Goal: Check status: Check status

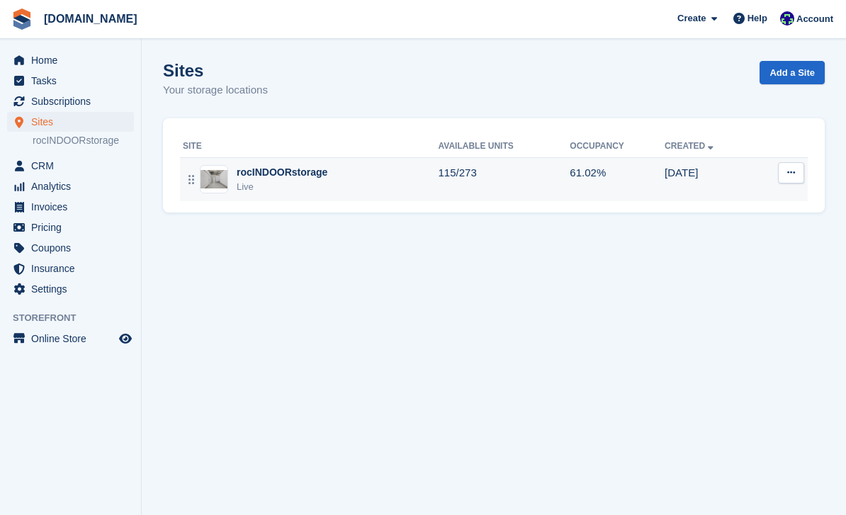
click at [346, 193] on div "rocINDOORstorage Live" at bounding box center [311, 179] width 256 height 29
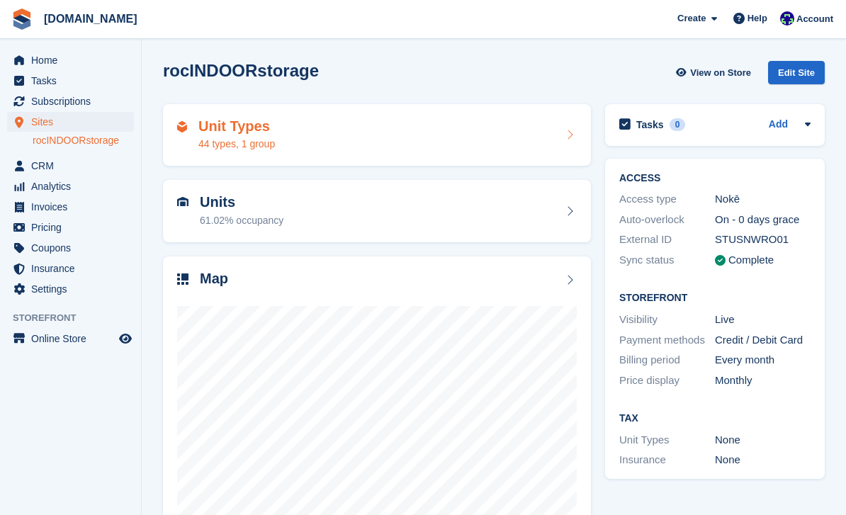
click at [59, 60] on span "Home" at bounding box center [73, 60] width 85 height 20
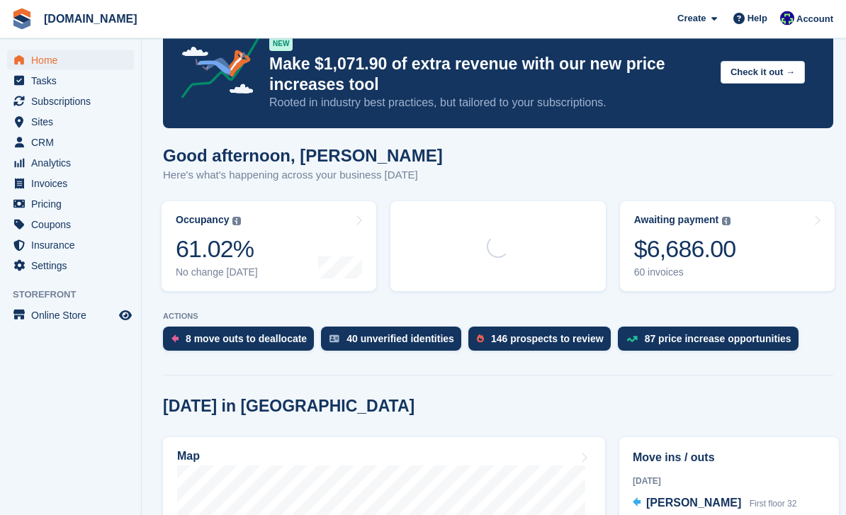
scroll to position [47, 0]
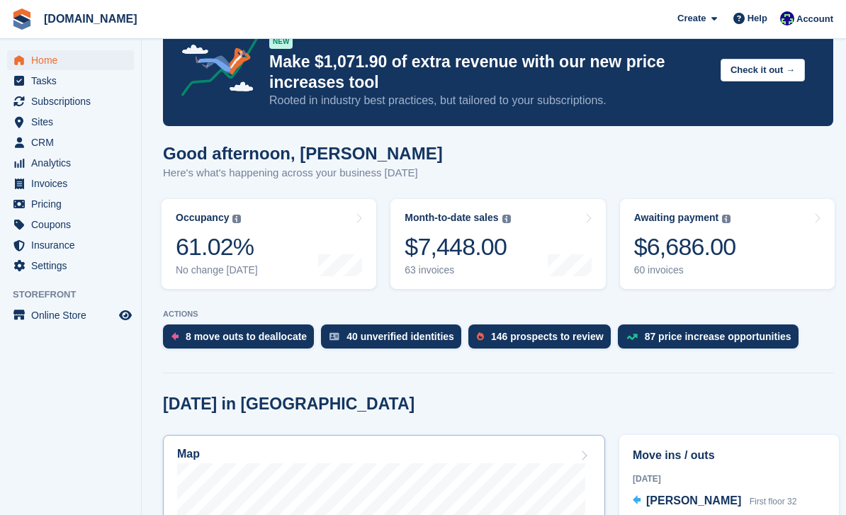
click at [512, 457] on div "Map" at bounding box center [384, 456] width 414 height 16
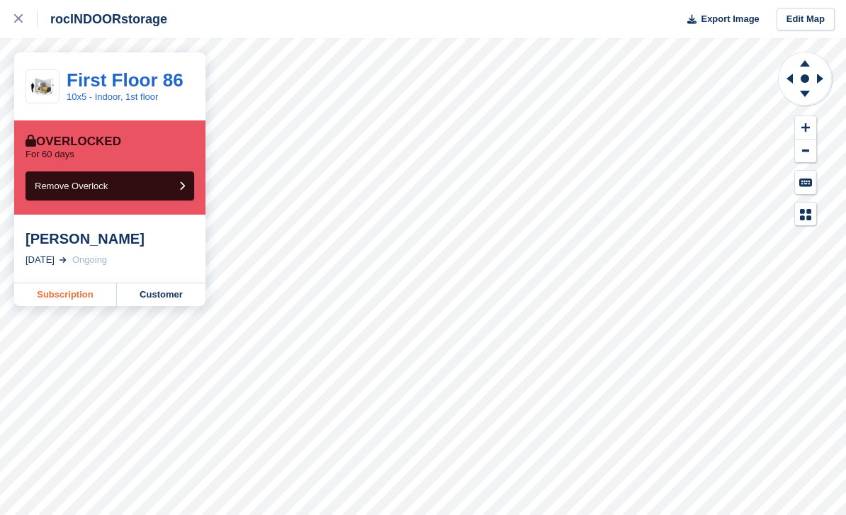
click at [79, 300] on link "Subscription" at bounding box center [65, 294] width 103 height 23
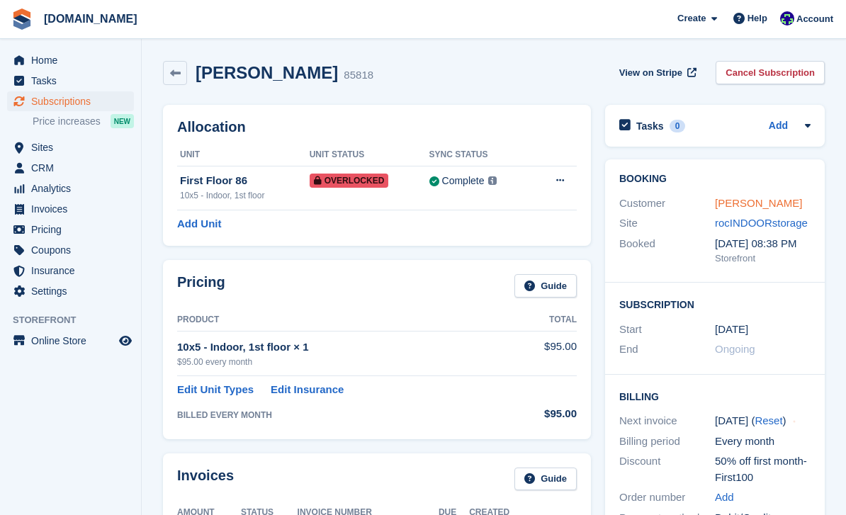
click at [759, 203] on link "Erika Geedy" at bounding box center [758, 203] width 87 height 12
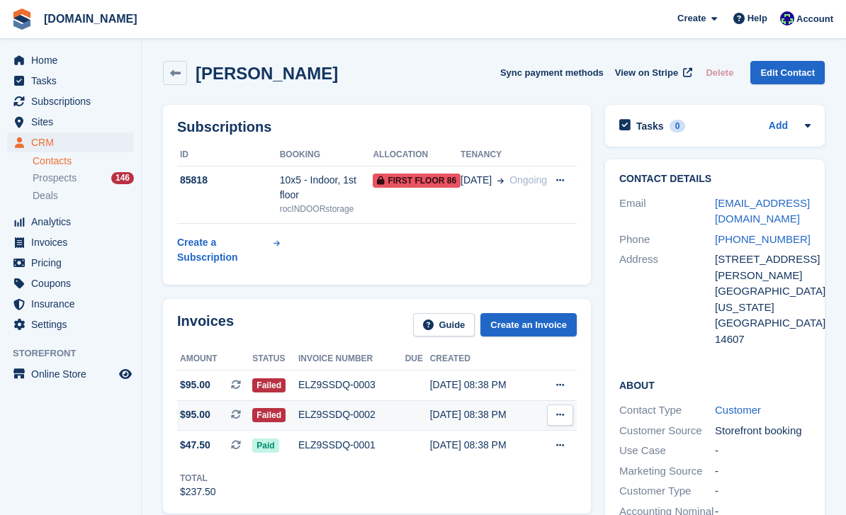
click at [344, 421] on div "ELZ9SSDQ-0002" at bounding box center [351, 414] width 107 height 15
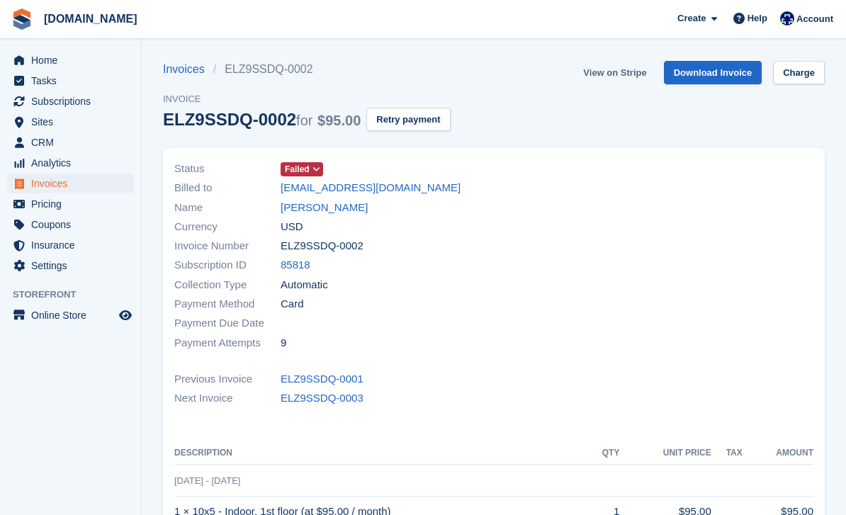
click at [628, 74] on link "View on Stripe" at bounding box center [614, 72] width 74 height 23
click at [318, 206] on link "[PERSON_NAME]" at bounding box center [323, 208] width 87 height 16
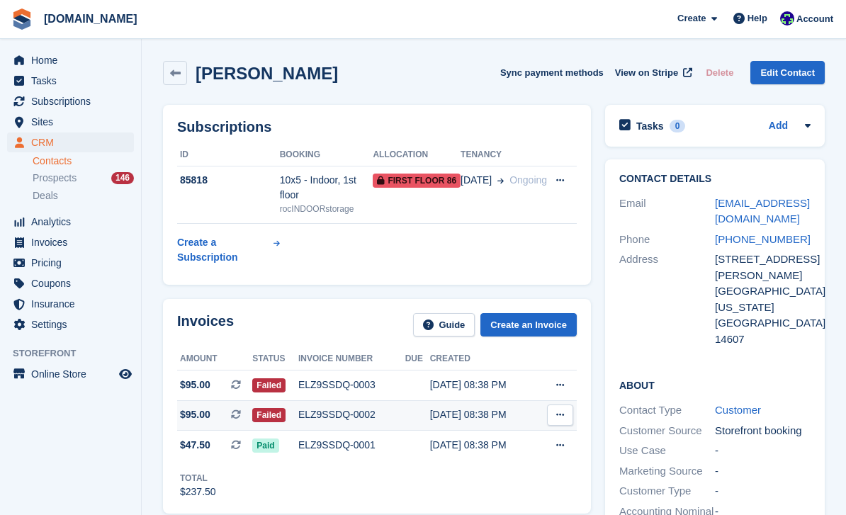
click at [318, 388] on div "ELZ9SSDQ-0003" at bounding box center [351, 384] width 107 height 15
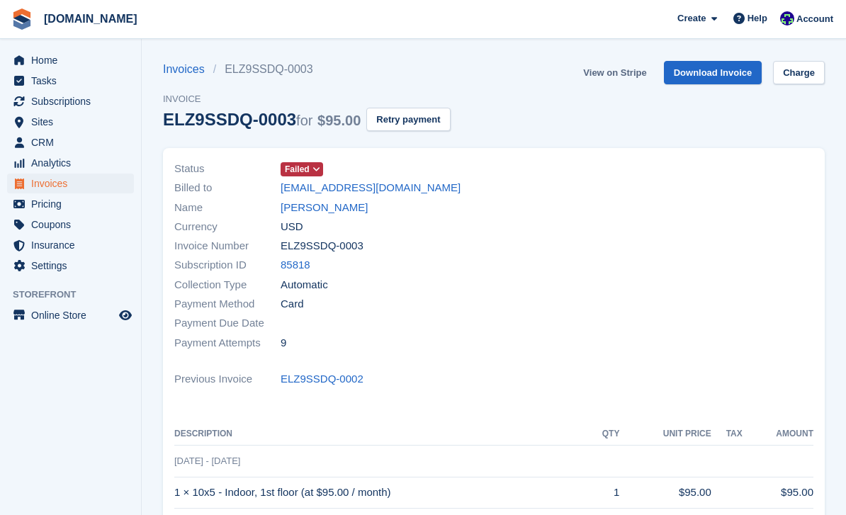
click at [622, 77] on link "View on Stripe" at bounding box center [614, 72] width 74 height 23
